Goal: Transaction & Acquisition: Book appointment/travel/reservation

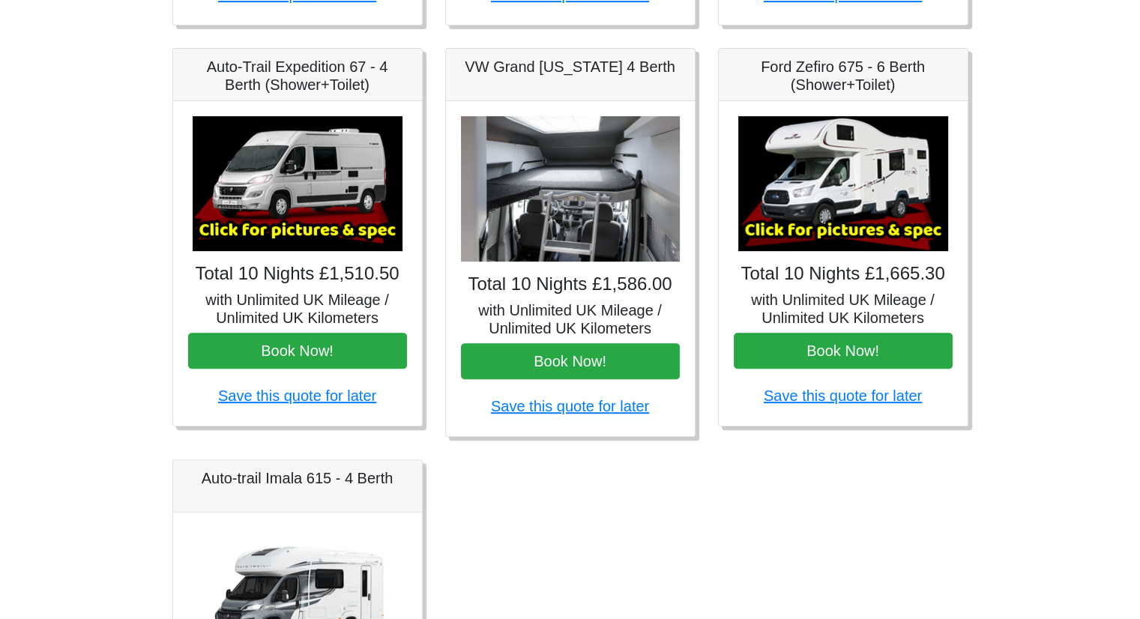
scroll to position [525, 0]
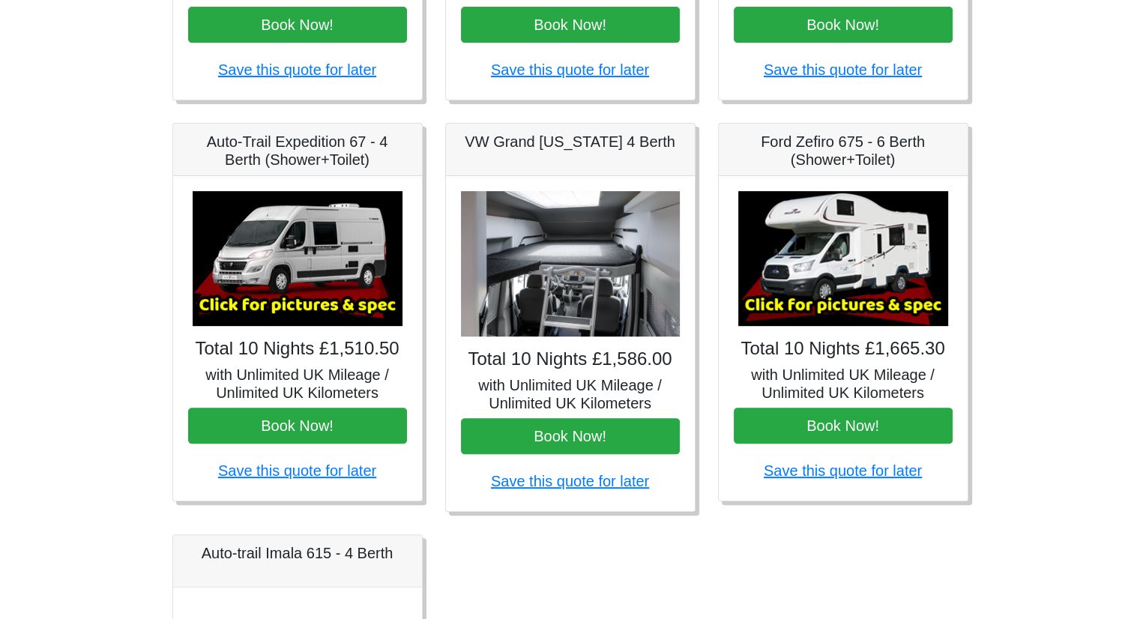
click at [842, 232] on img at bounding box center [844, 258] width 210 height 135
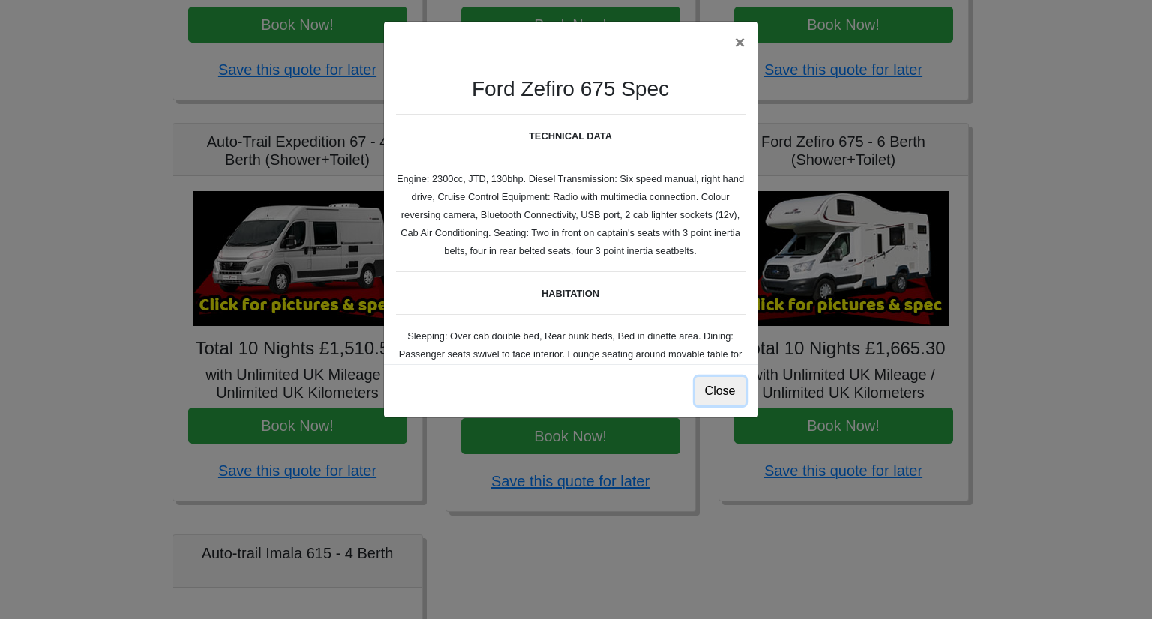
click at [723, 395] on button "Close" at bounding box center [720, 391] width 50 height 28
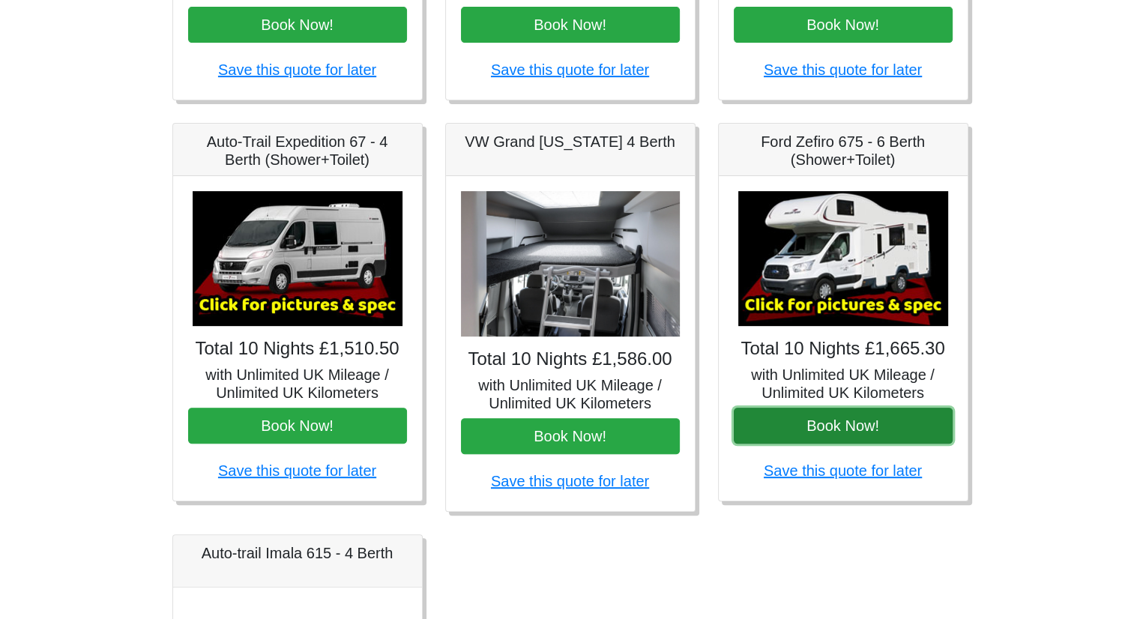
click at [846, 424] on button "Book Now!" at bounding box center [843, 426] width 219 height 36
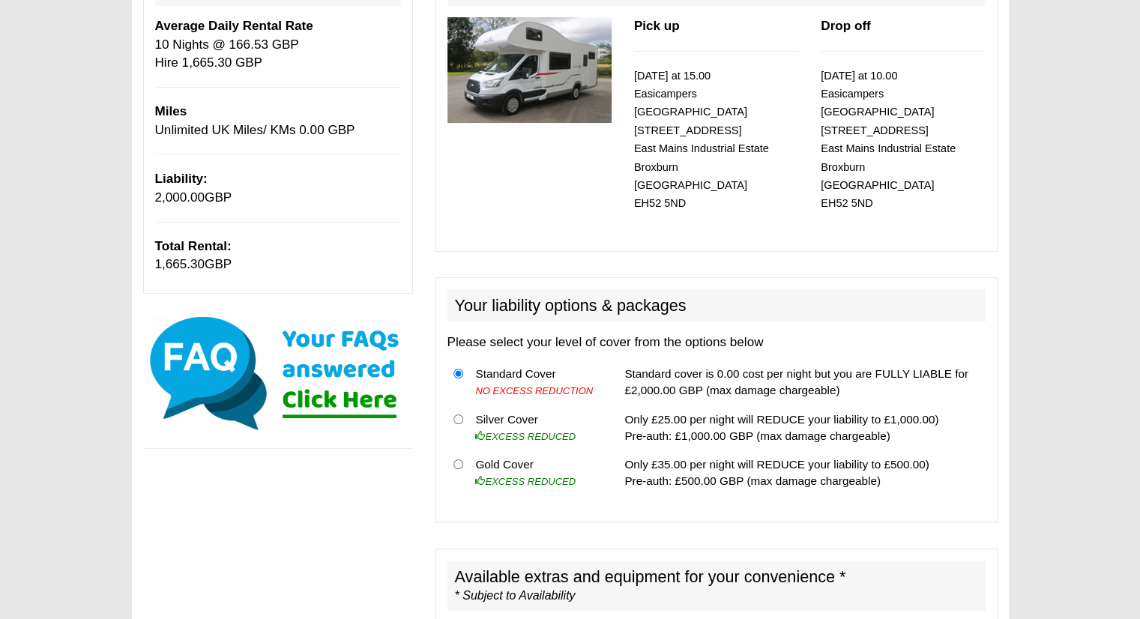
scroll to position [300, 0]
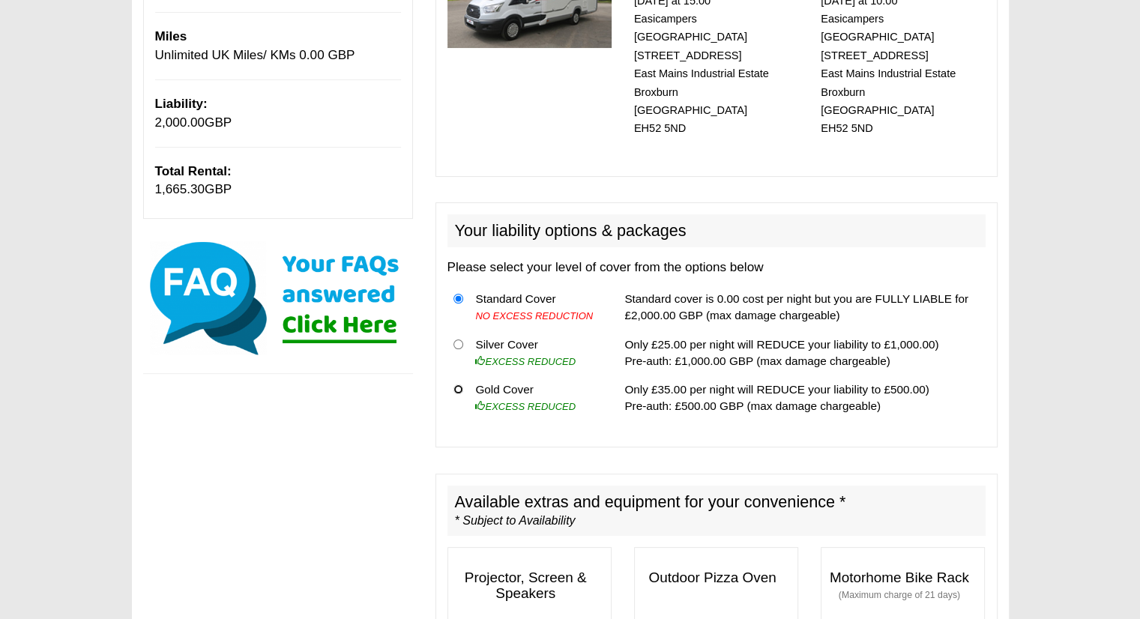
click at [456, 385] on input "radio" at bounding box center [459, 390] width 10 height 10
radio input "true"
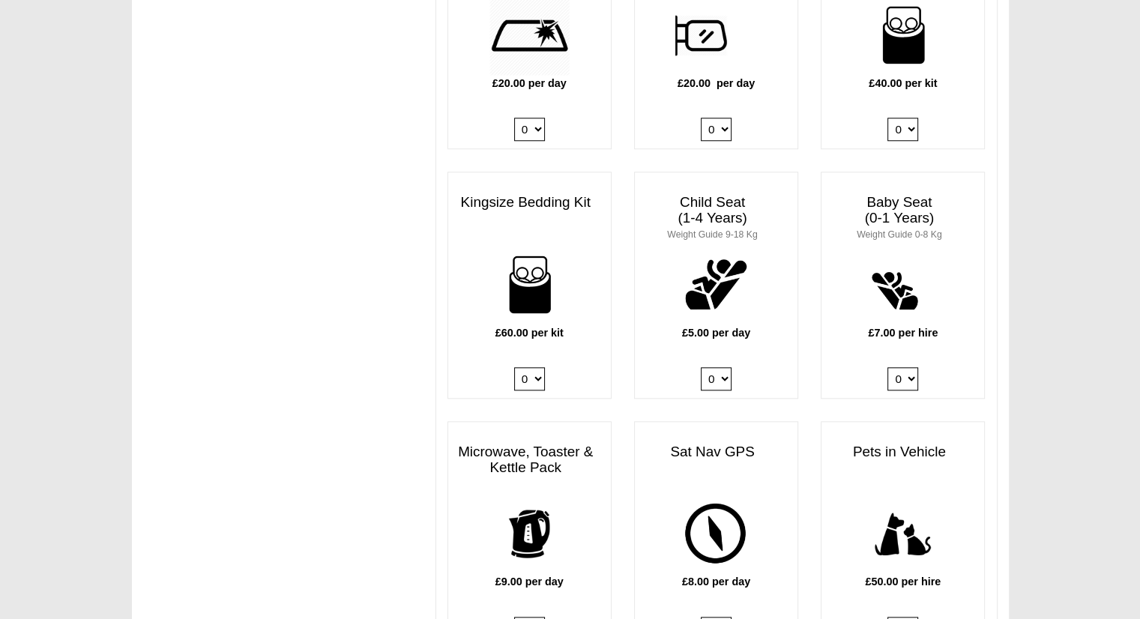
scroll to position [1500, 0]
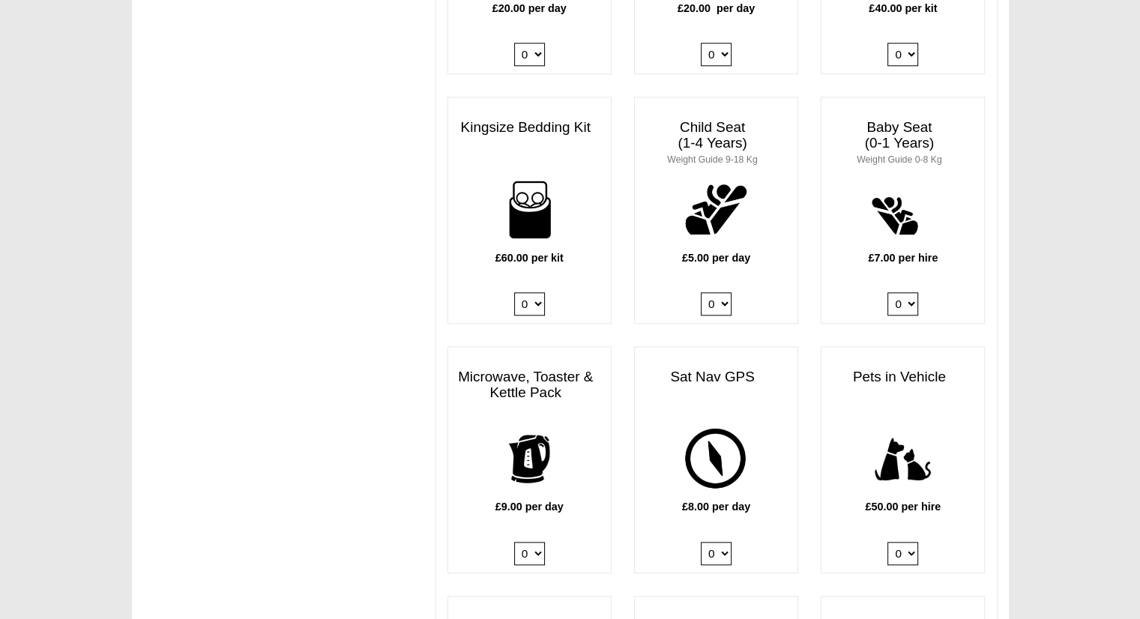
click at [538, 292] on select "0 1 2 3 4" at bounding box center [529, 303] width 31 height 23
select select "Kingsize Bedding Kit x QTY 3 @ 60.00 GBP per kit."
click at [514, 292] on select "0 1 2 3 4" at bounding box center [529, 303] width 31 height 23
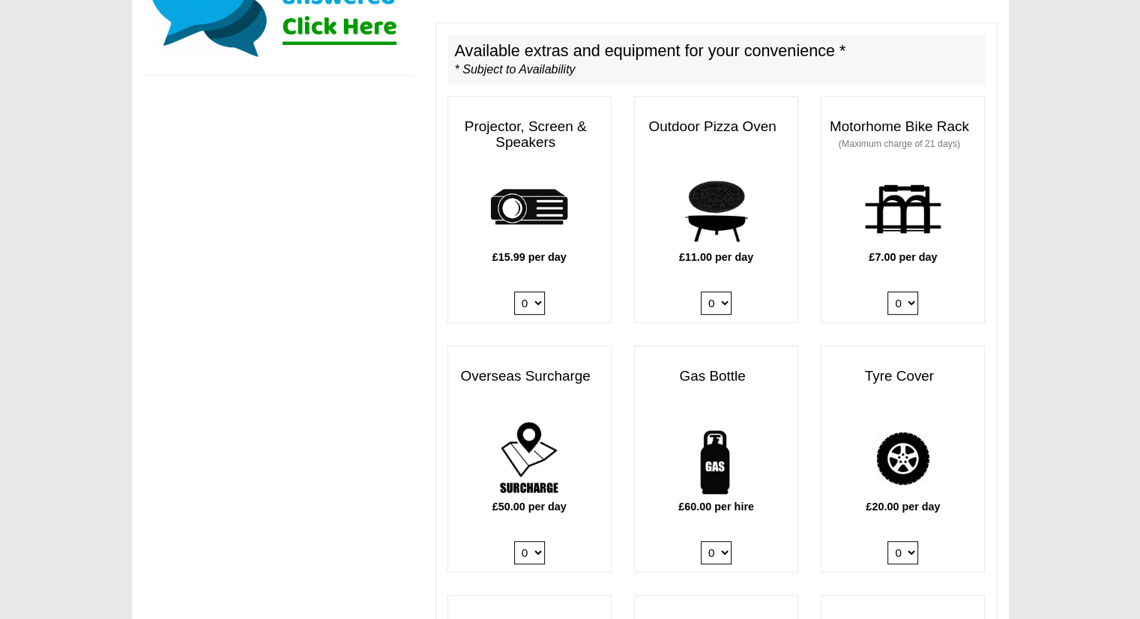
scroll to position [750, 0]
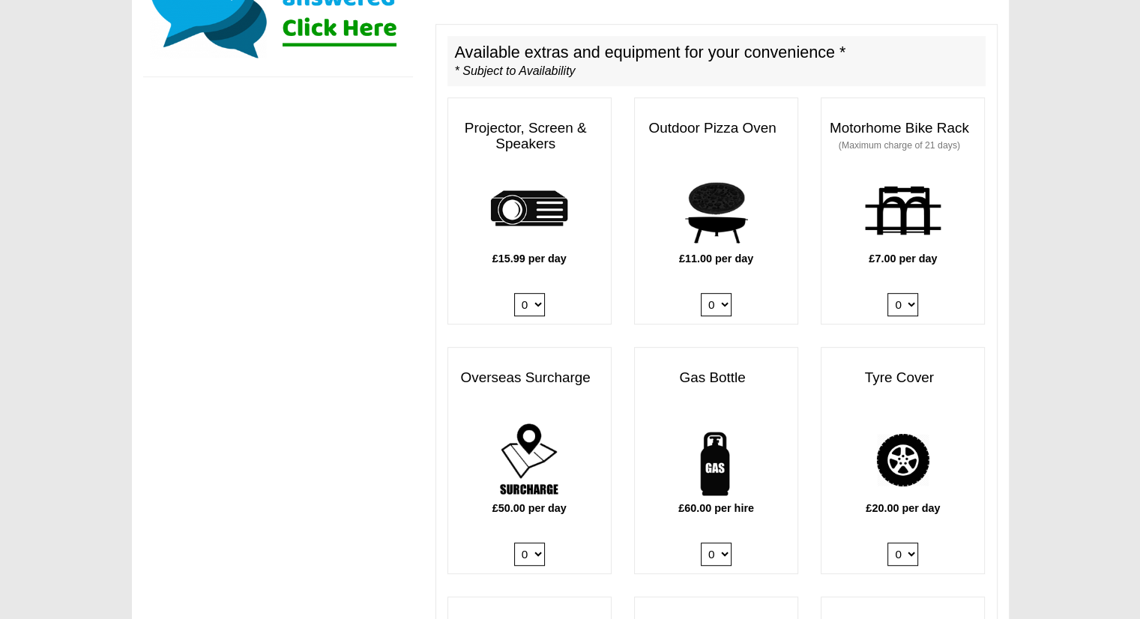
click at [537, 363] on h3 "Overseas Surcharge" at bounding box center [529, 378] width 163 height 31
click at [517, 425] on img at bounding box center [530, 460] width 82 height 82
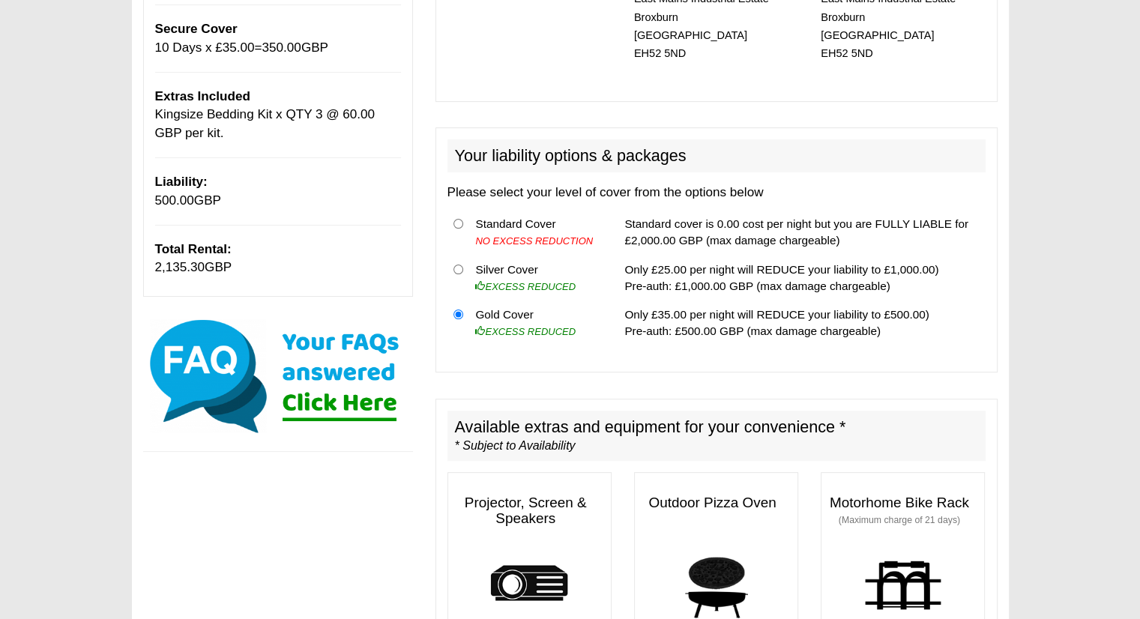
scroll to position [0, 0]
